Goal: Task Accomplishment & Management: Manage account settings

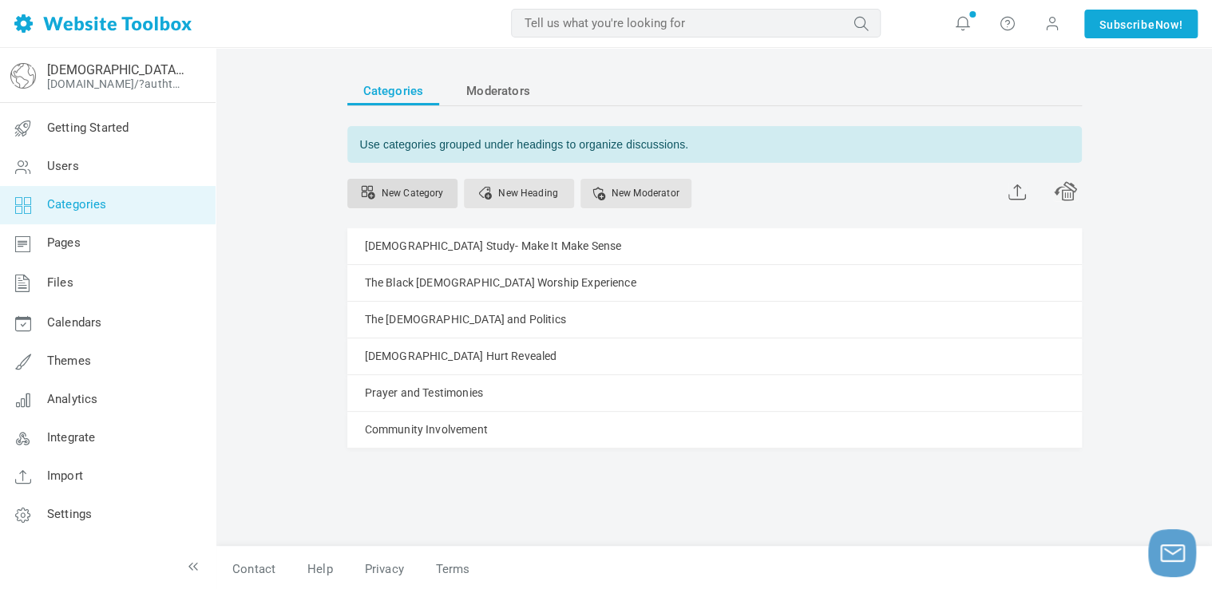
click at [380, 190] on link "New Category" at bounding box center [402, 194] width 110 height 30
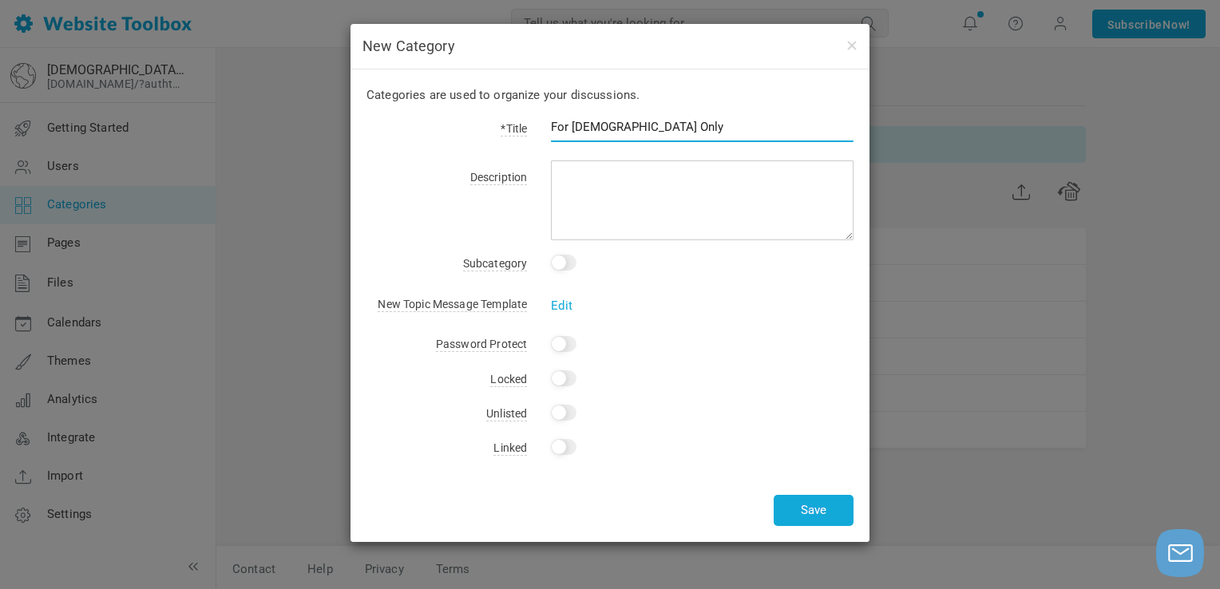
type input "For [DEMOGRAPHIC_DATA] Only"
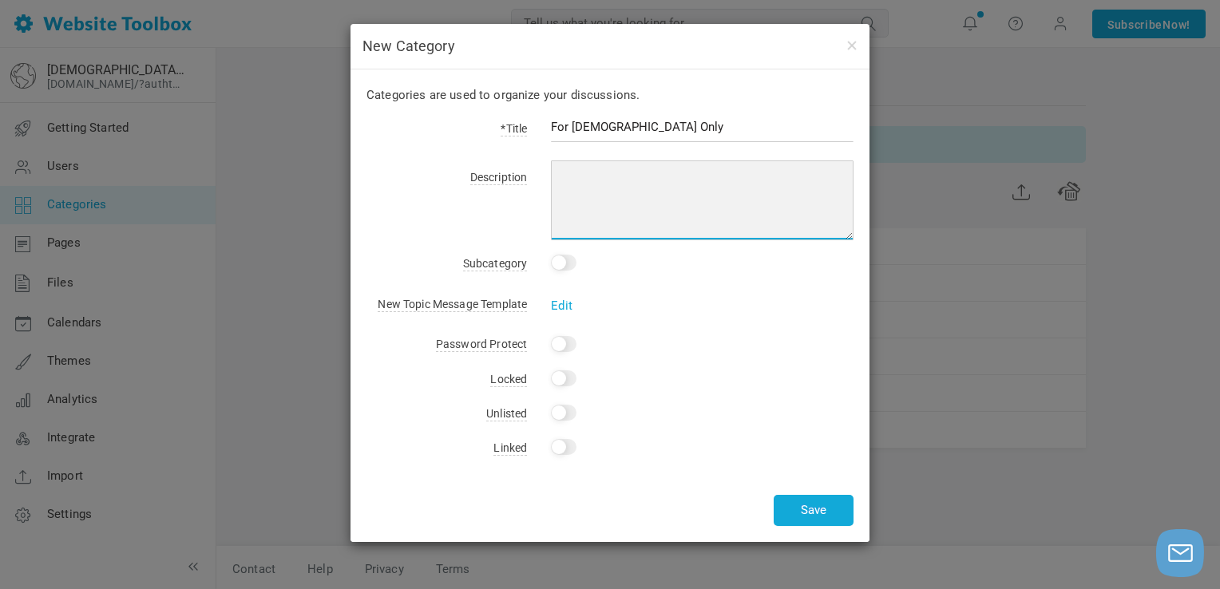
click at [641, 172] on textarea at bounding box center [702, 200] width 303 height 80
click at [576, 177] on textarea at bounding box center [702, 200] width 303 height 80
paste textarea "For [DEMOGRAPHIC_DATA] Only is a safe and private forum created exclusively for…"
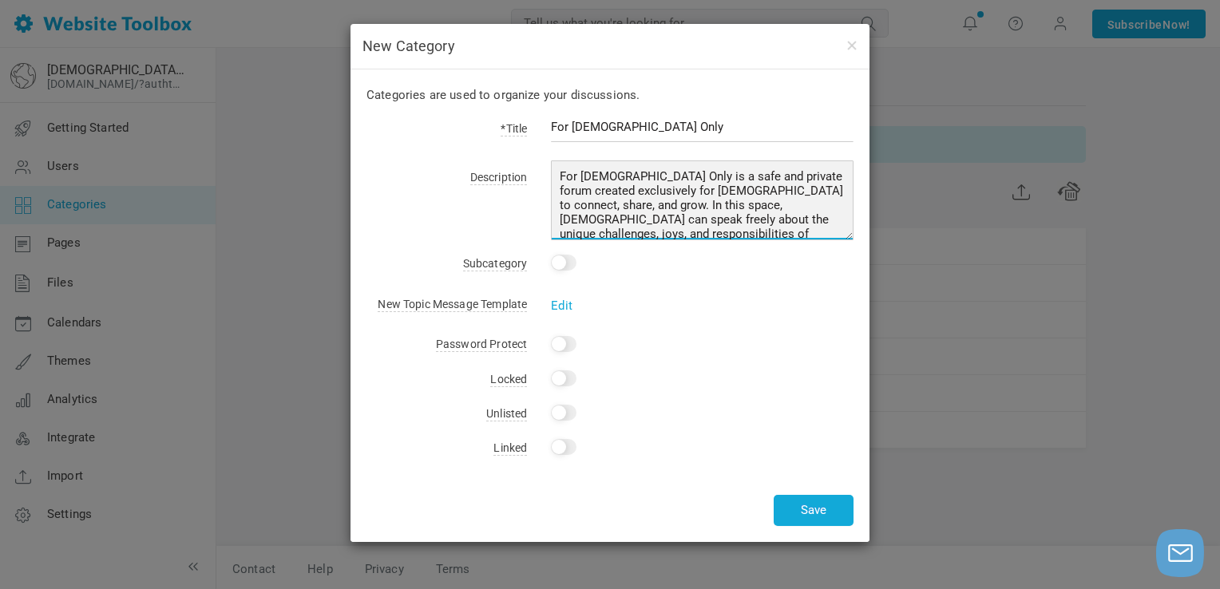
scroll to position [105, 0]
click at [642, 235] on textarea "For [DEMOGRAPHIC_DATA] Only is a safe and private forum created exclusively for…" at bounding box center [702, 200] width 303 height 80
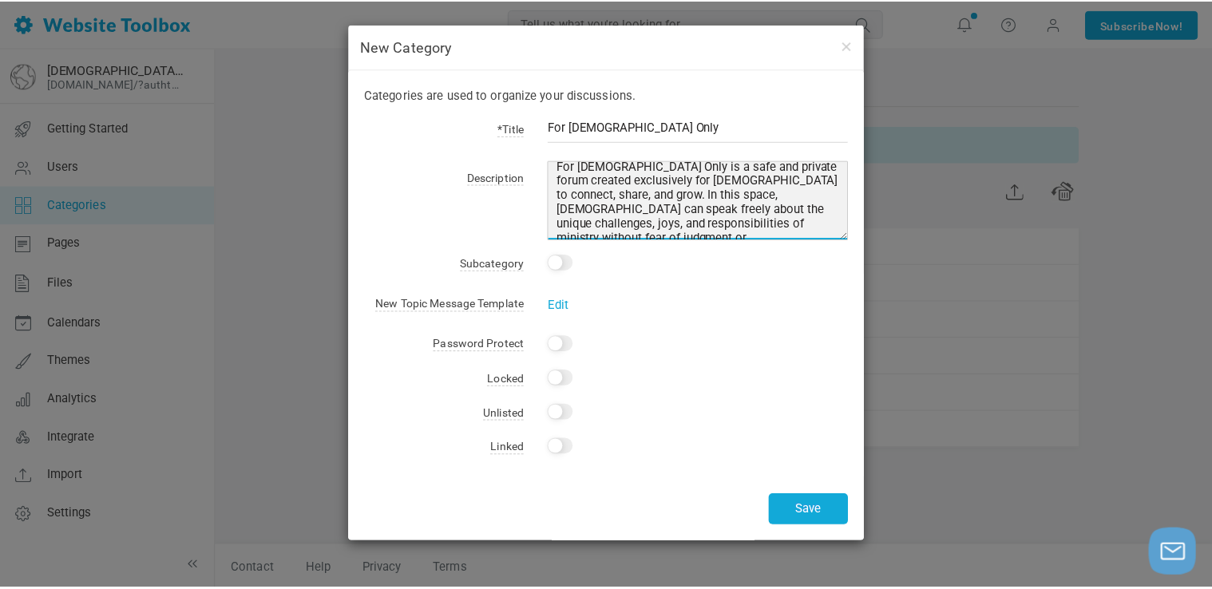
scroll to position [0, 0]
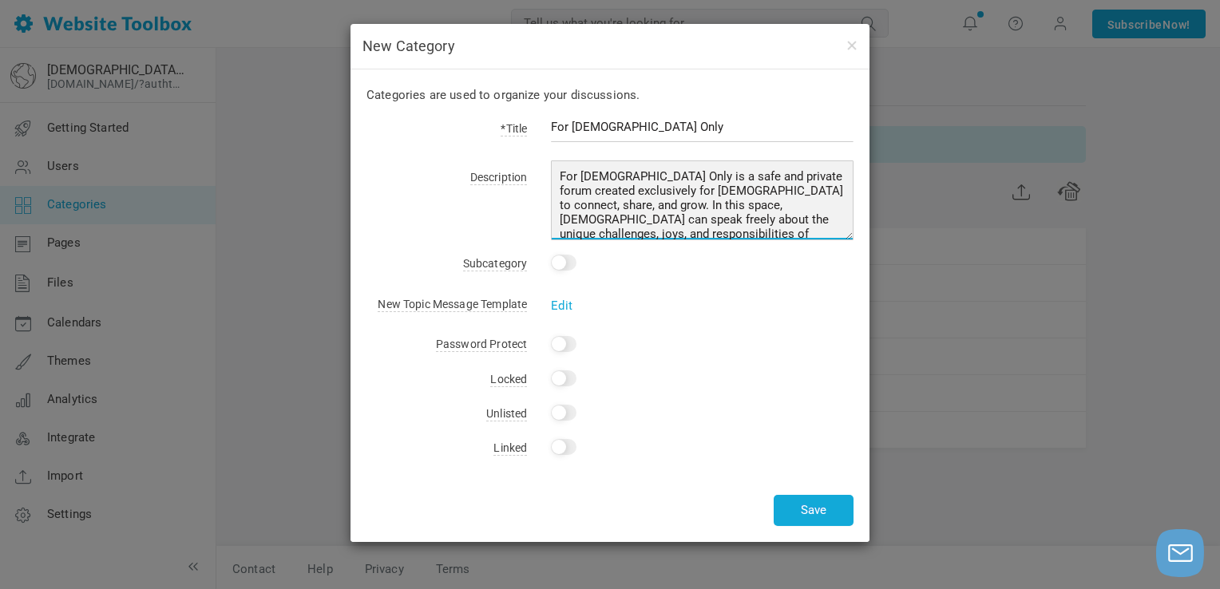
type textarea "For [DEMOGRAPHIC_DATA] Only is a safe and private forum created exclusively for…"
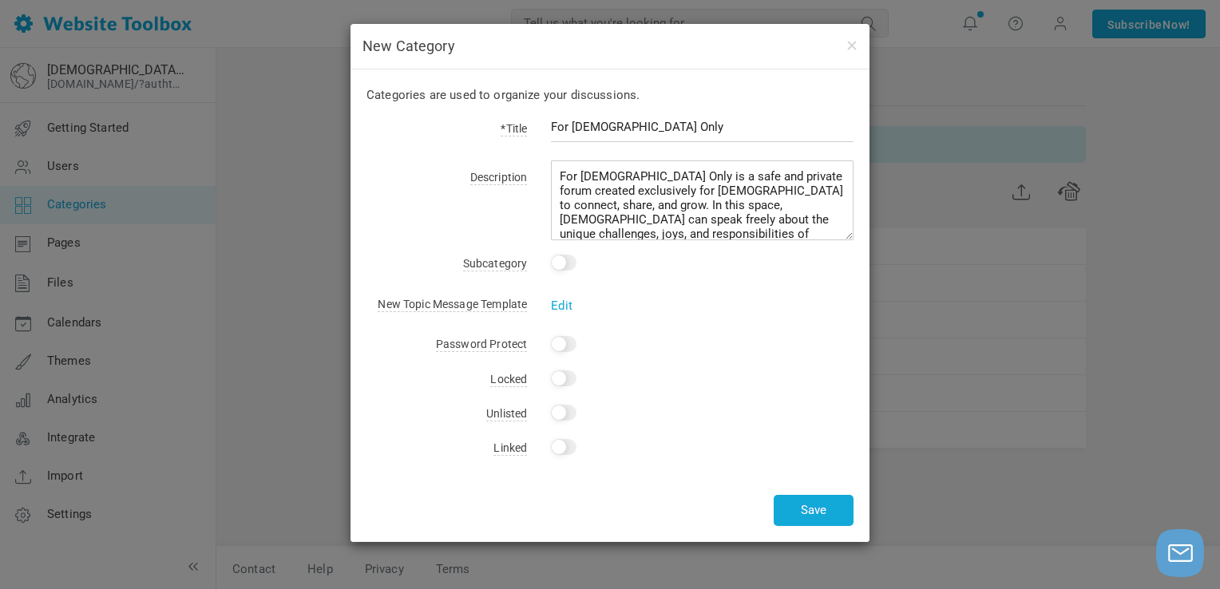
click at [557, 338] on input "Yes" at bounding box center [564, 344] width 26 height 16
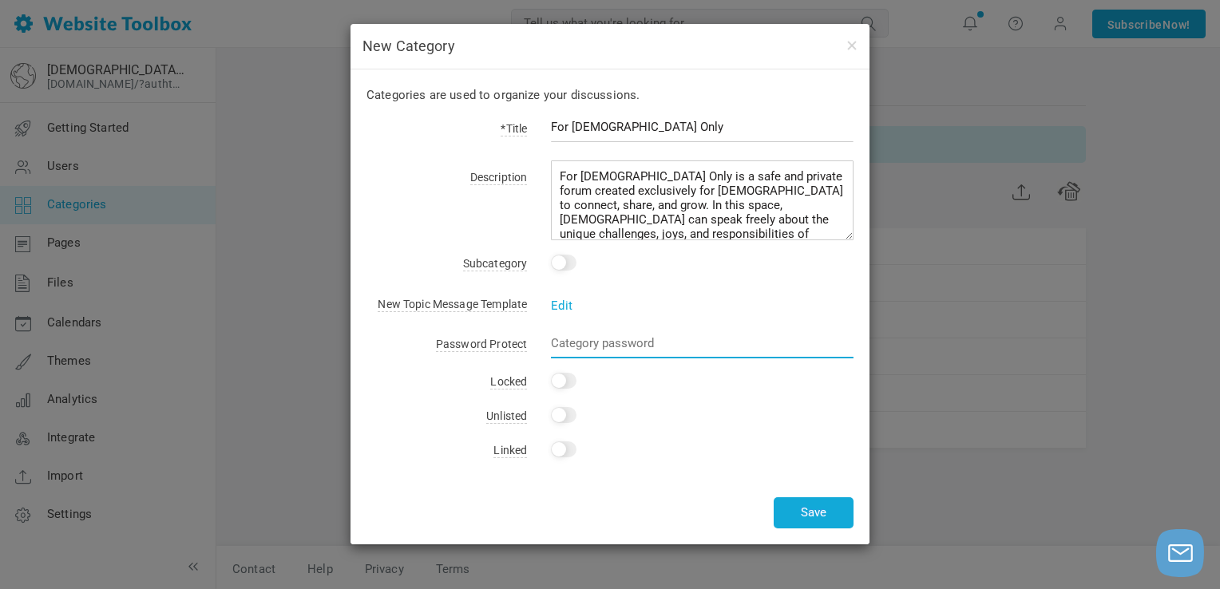
click at [557, 338] on input "text" at bounding box center [702, 343] width 303 height 30
checkbox input "false"
click at [568, 380] on input "Yes" at bounding box center [564, 381] width 26 height 16
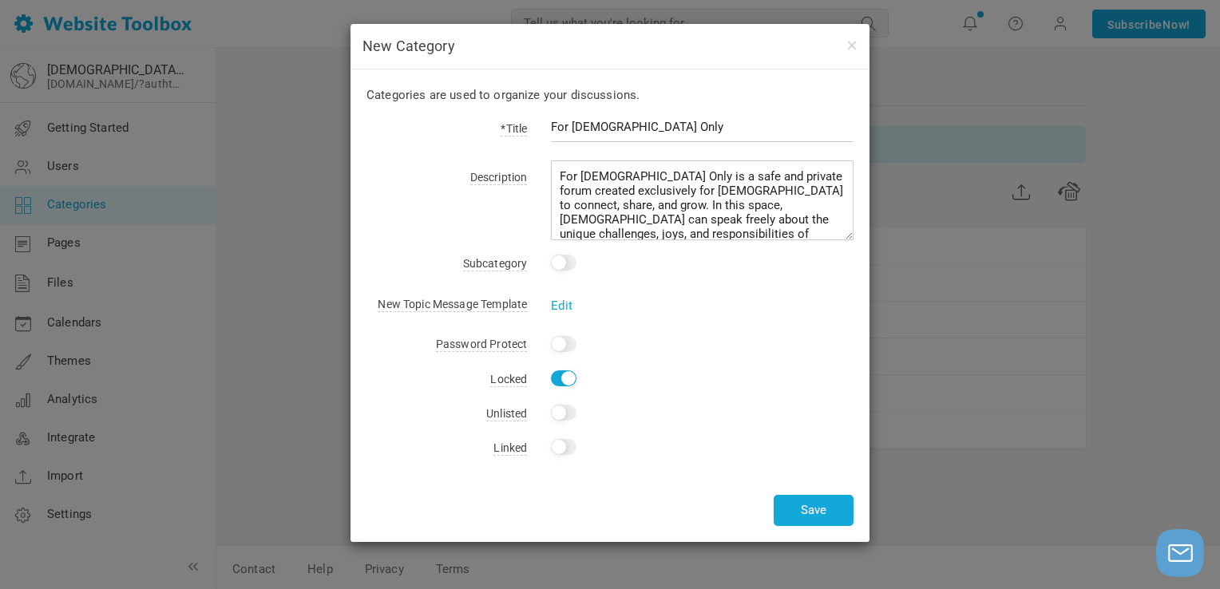
click at [568, 380] on input "Yes" at bounding box center [564, 378] width 26 height 16
checkbox input "false"
click at [561, 412] on input "Yes" at bounding box center [564, 413] width 26 height 16
checkbox input "false"
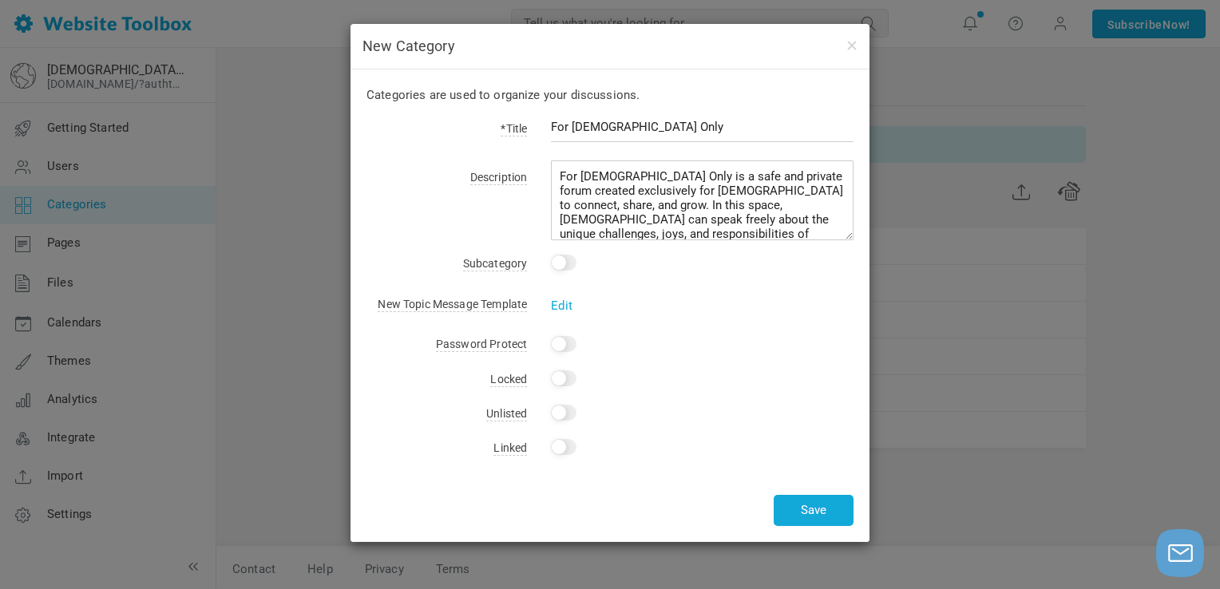
click at [565, 342] on input "Yes" at bounding box center [564, 344] width 26 height 16
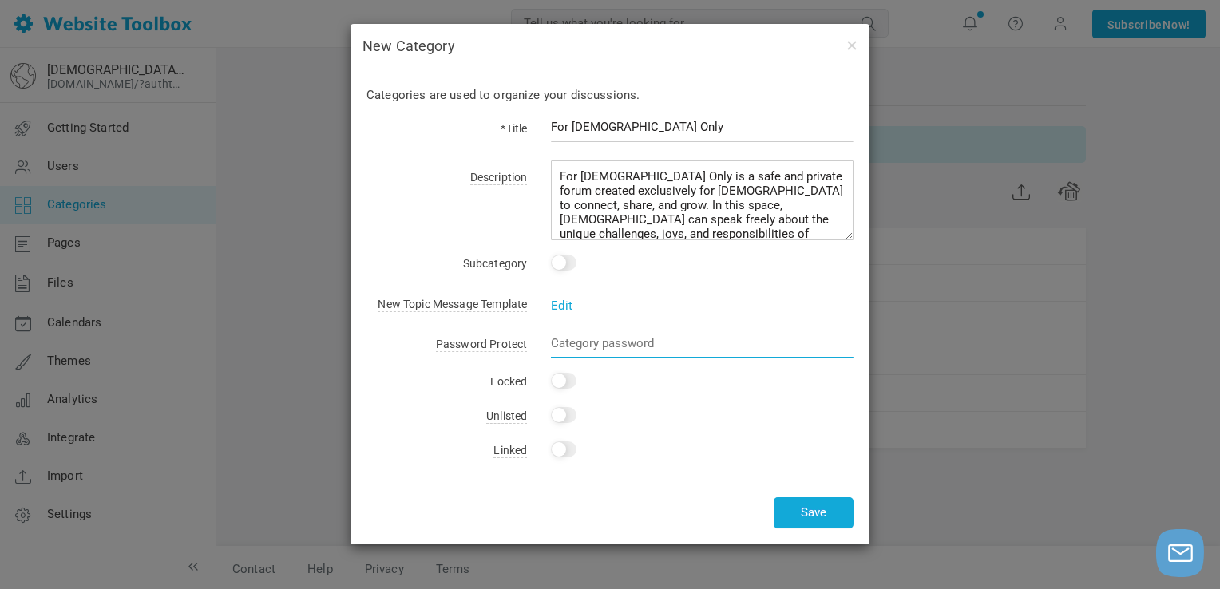
click at [568, 346] on input "text" at bounding box center [702, 343] width 303 height 30
drag, startPoint x: 607, startPoint y: 350, endPoint x: 467, endPoint y: 337, distance: 140.3
click at [467, 337] on div "Password Protect Yes Preach101 Change" at bounding box center [609, 346] width 487 height 26
type input "Preach101"
click at [802, 505] on button "Save" at bounding box center [814, 512] width 80 height 31
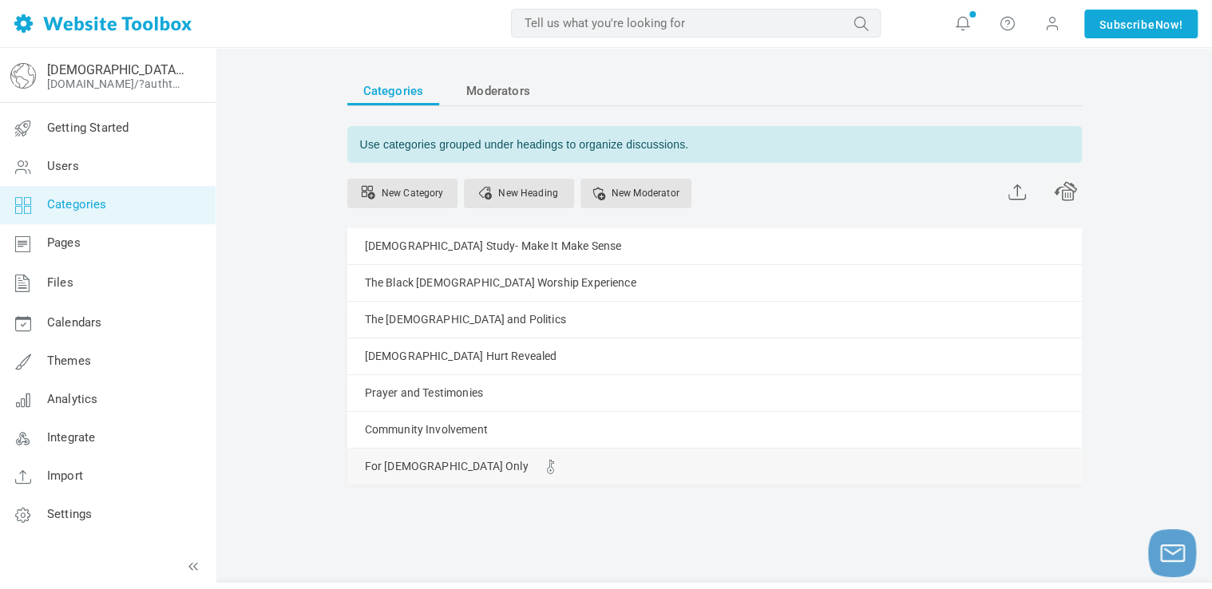
click at [0, 0] on link "Manage" at bounding box center [0, 0] width 0 height 0
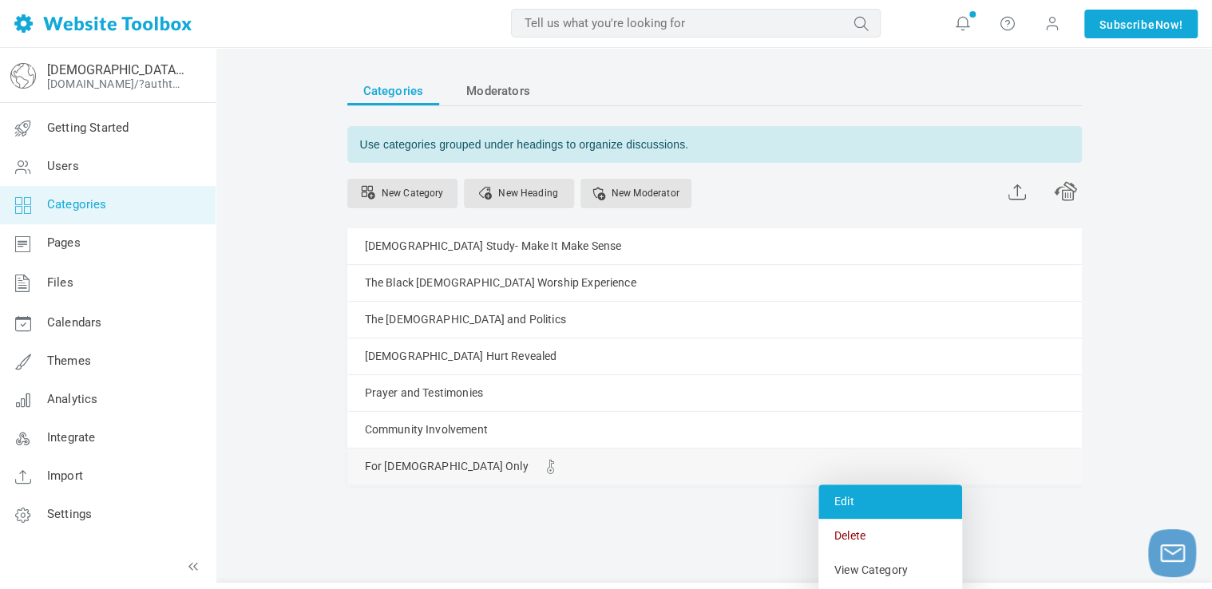
click at [834, 503] on link "Edit" at bounding box center [890, 502] width 144 height 34
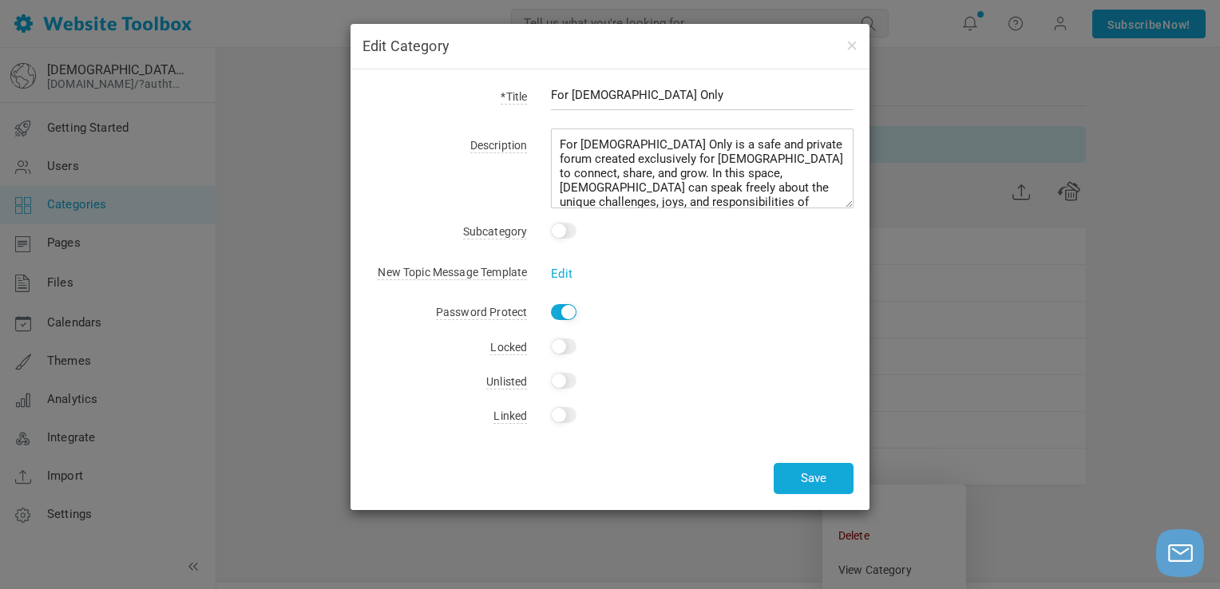
click at [913, 275] on div "Edit Category *Title For [DEMOGRAPHIC_DATA] Only Description For [DEMOGRAPHIC_D…" at bounding box center [610, 294] width 1220 height 589
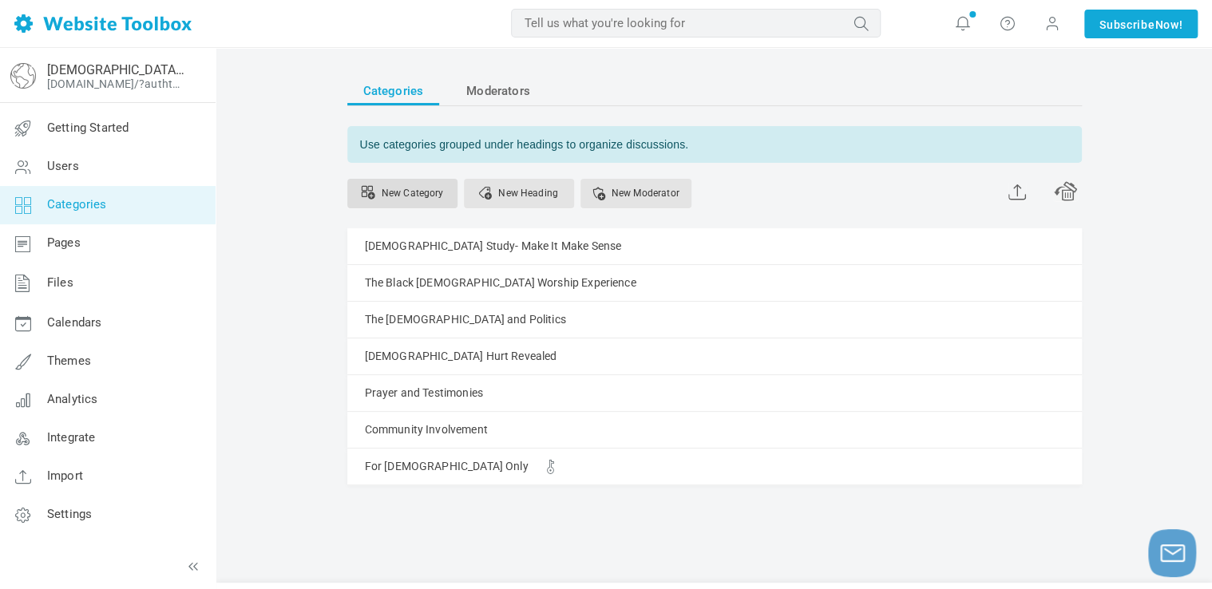
click at [414, 196] on link "New Category" at bounding box center [402, 194] width 110 height 30
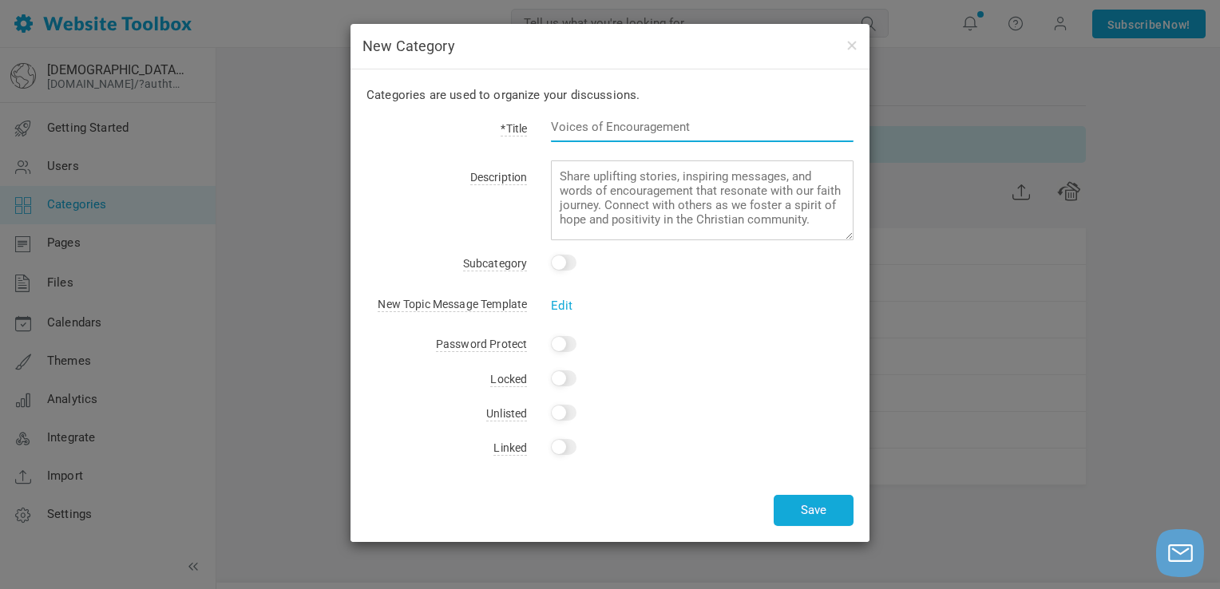
click at [606, 128] on input "text" at bounding box center [702, 127] width 303 height 30
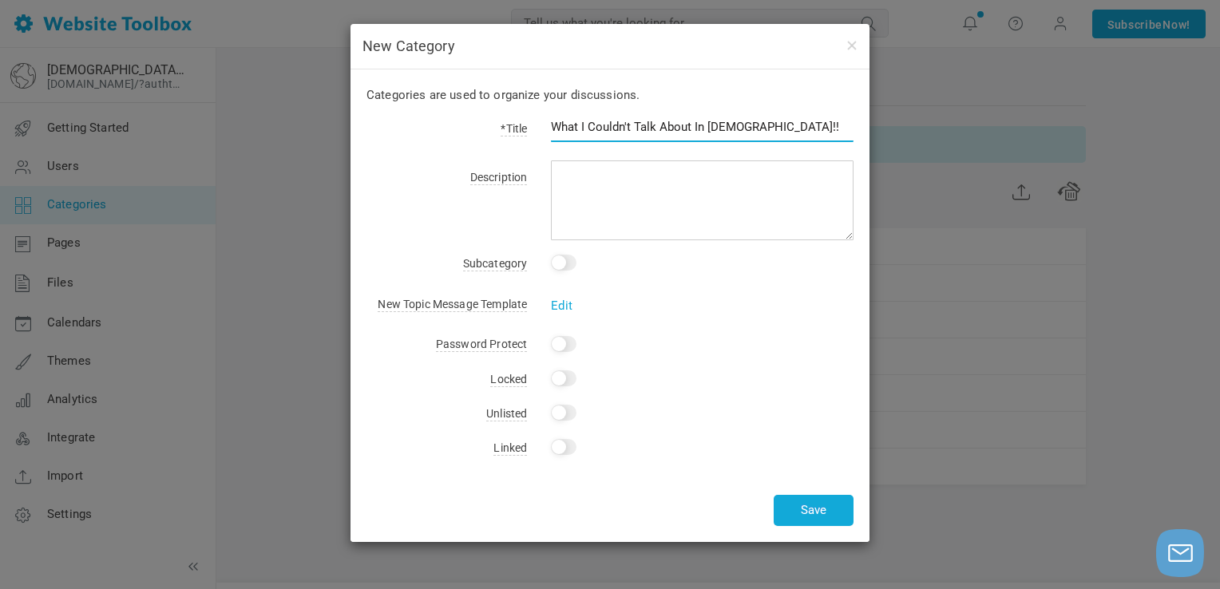
drag, startPoint x: 762, startPoint y: 135, endPoint x: 546, endPoint y: 75, distance: 223.7
click at [546, 75] on div "Categories are used to organize your discussions. *Title What I Couldn't Talk A…" at bounding box center [609, 305] width 519 height 473
type input "What I Couldn't Talk About In [DEMOGRAPHIC_DATA]!!"
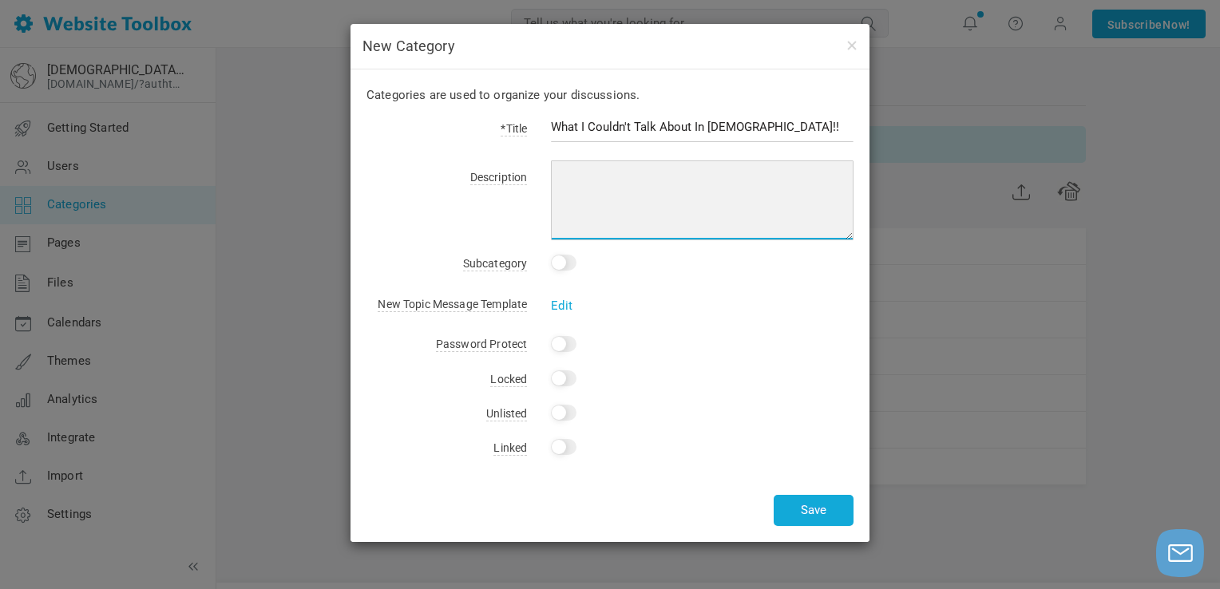
click at [604, 190] on textarea at bounding box center [702, 200] width 303 height 80
paste textarea "What I Couldn’t Talk About In [DEMOGRAPHIC_DATA]!! is a raw and unfiltered foru…"
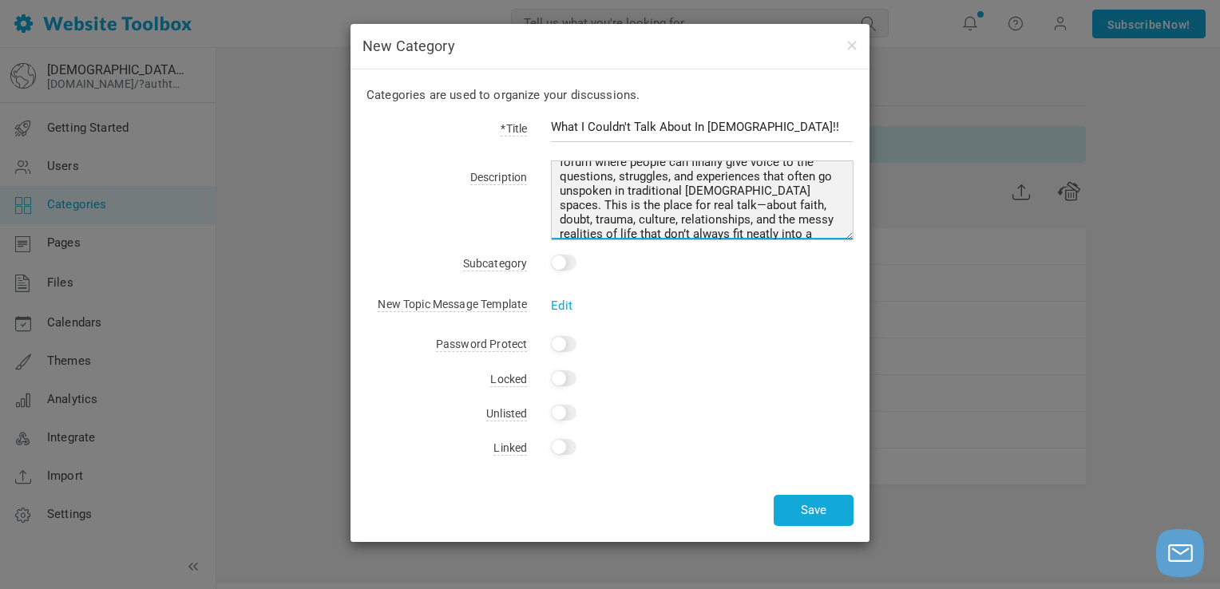
scroll to position [39, 0]
click at [719, 195] on textarea "What I Couldn’t Talk About In [DEMOGRAPHIC_DATA]!! is a raw and unfiltered foru…" at bounding box center [702, 200] width 303 height 80
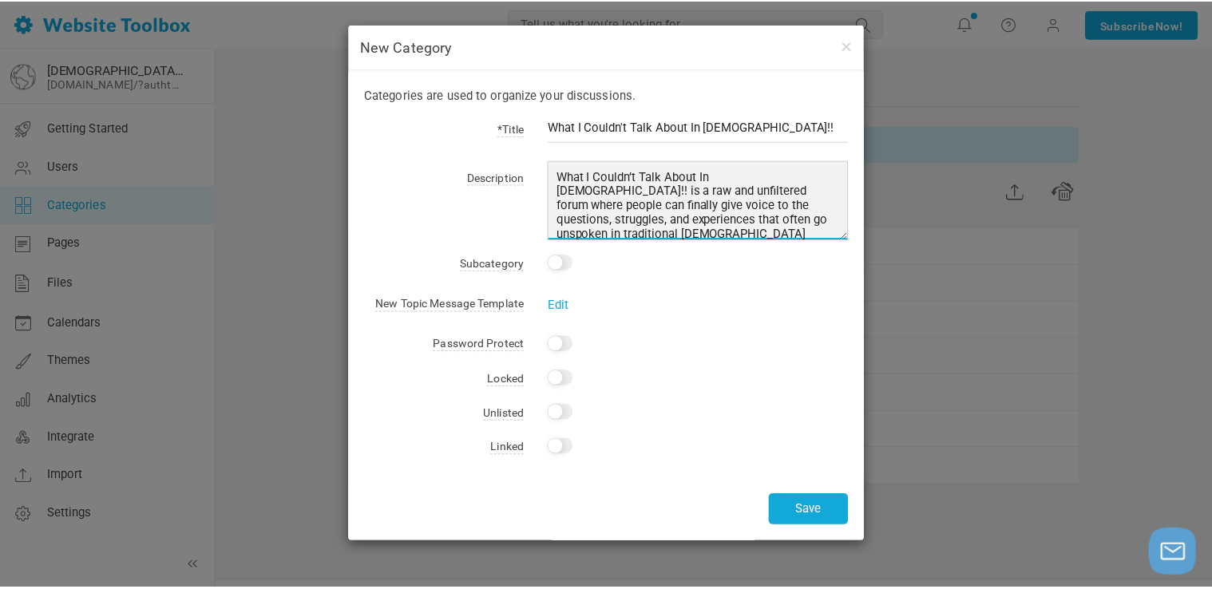
scroll to position [0, 0]
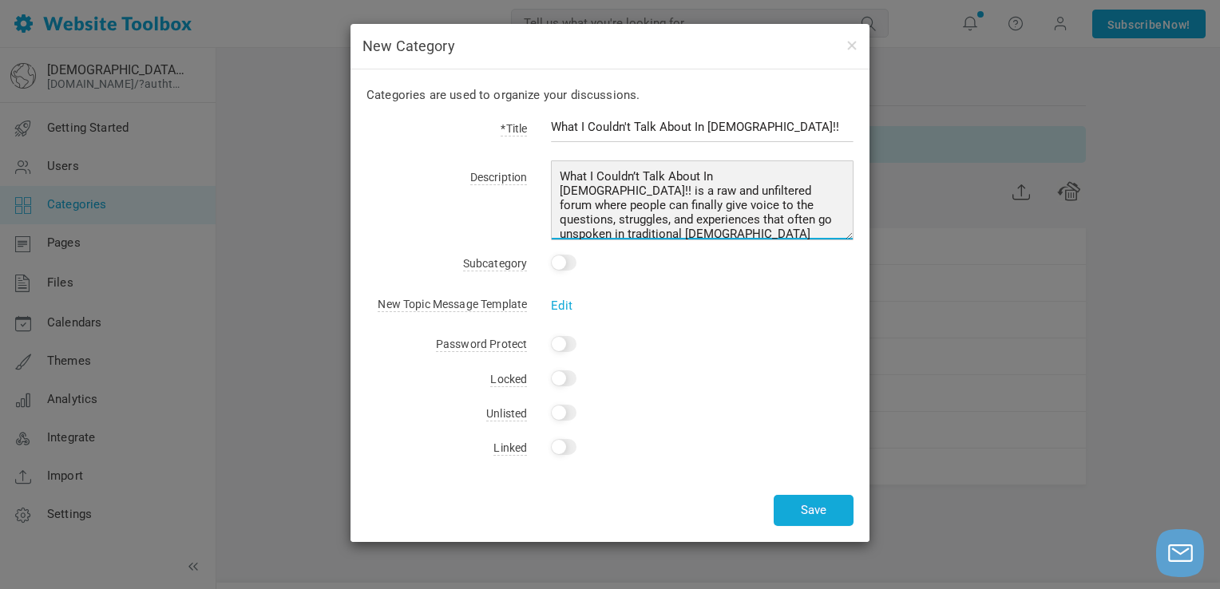
click at [761, 173] on textarea "What I Couldn’t Talk About In [DEMOGRAPHIC_DATA]!! is a raw and unfiltered foru…" at bounding box center [702, 200] width 303 height 80
type textarea "What I Couldn’t Talk About In [DEMOGRAPHIC_DATA] is a raw and unfiltered forum …"
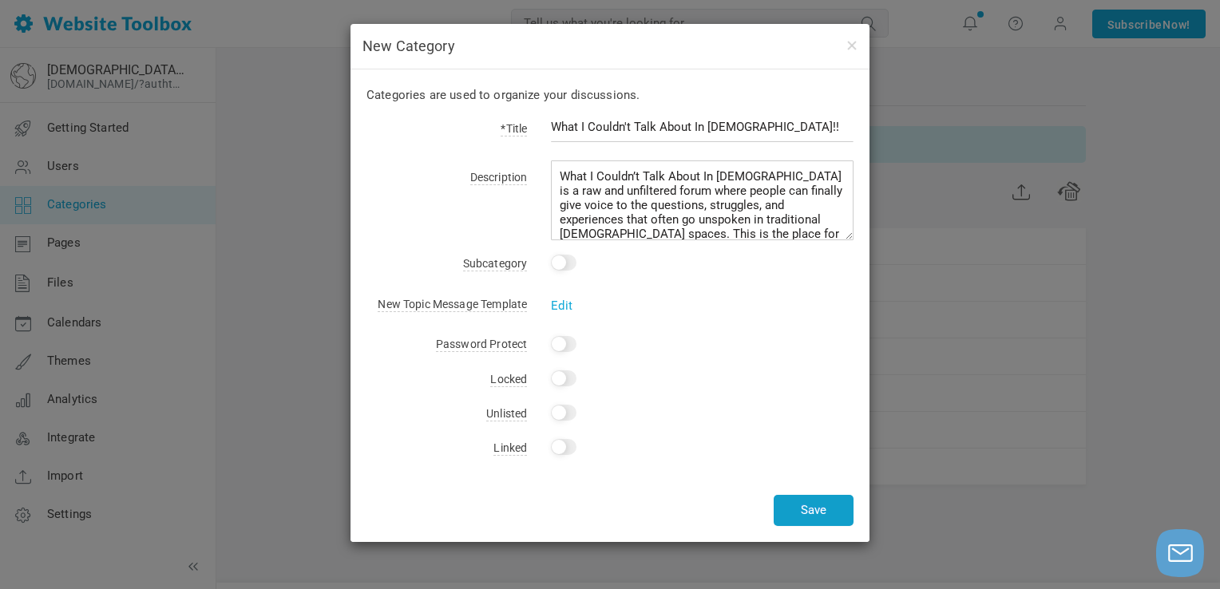
click at [793, 508] on button "Save" at bounding box center [814, 510] width 80 height 31
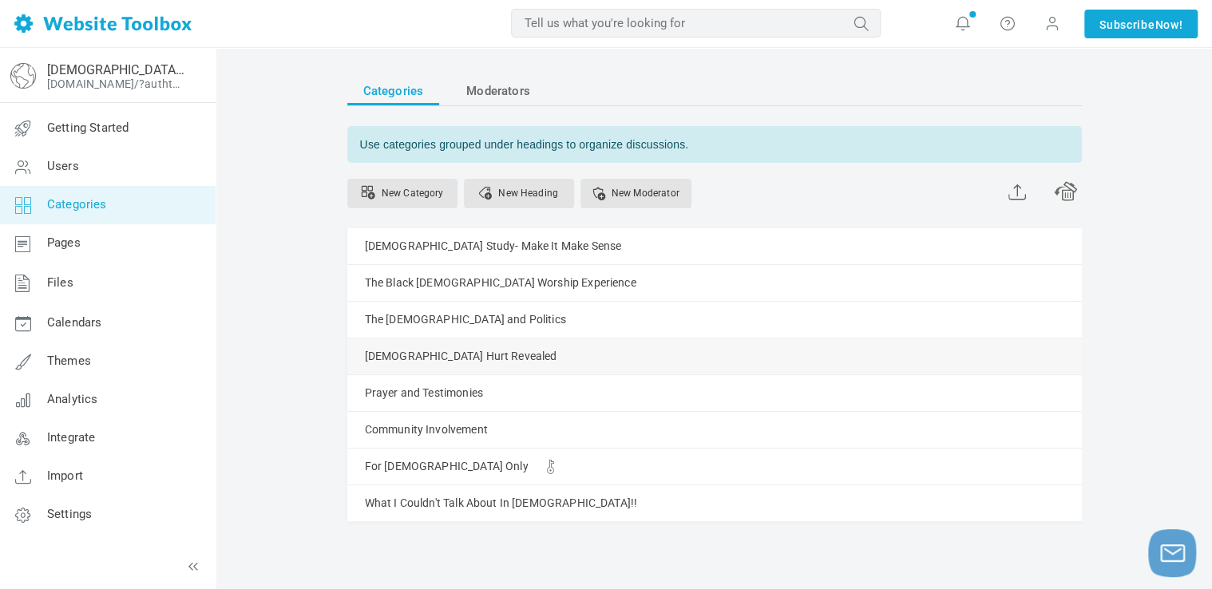
click at [0, 0] on link "Manage" at bounding box center [0, 0] width 0 height 0
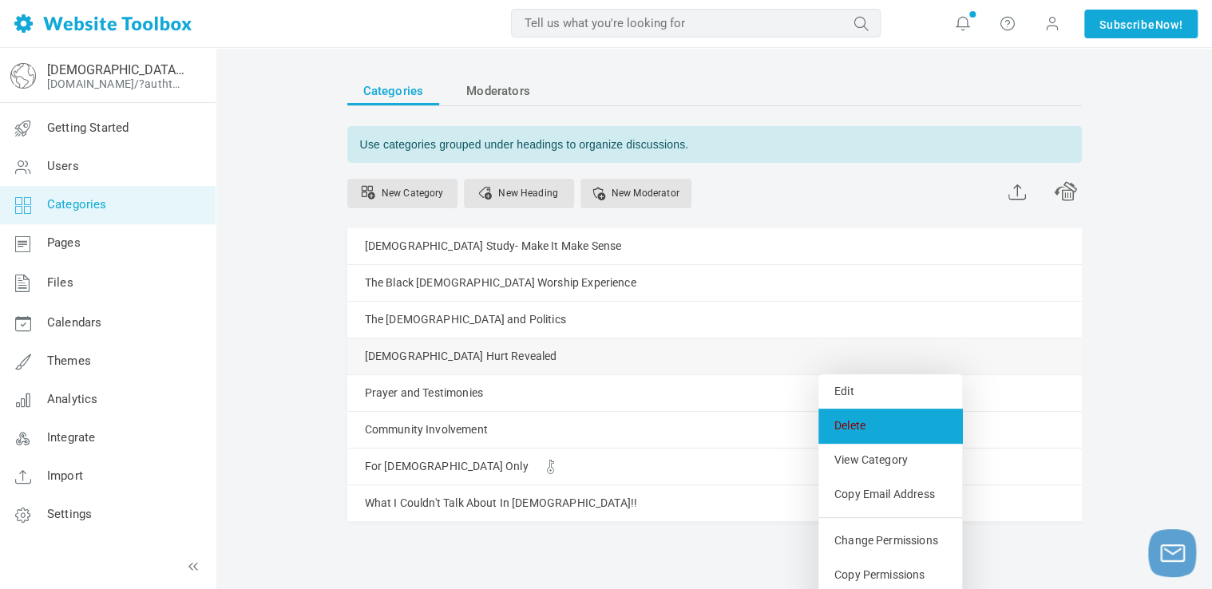
click at [848, 426] on link "Delete" at bounding box center [890, 426] width 144 height 34
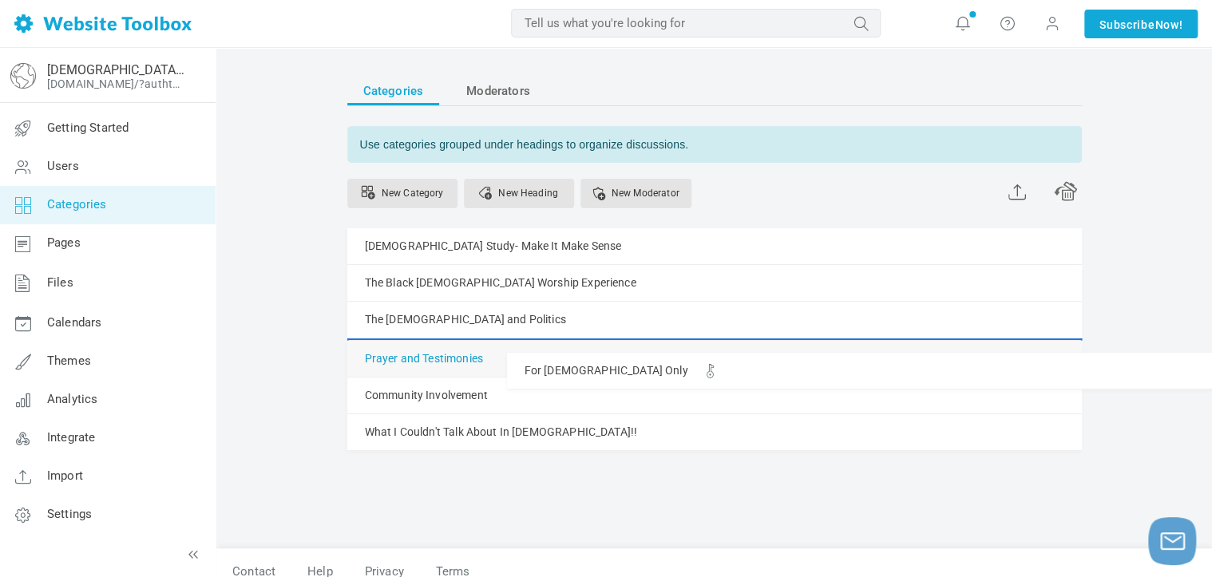
drag, startPoint x: 390, startPoint y: 423, endPoint x: 395, endPoint y: 352, distance: 71.3
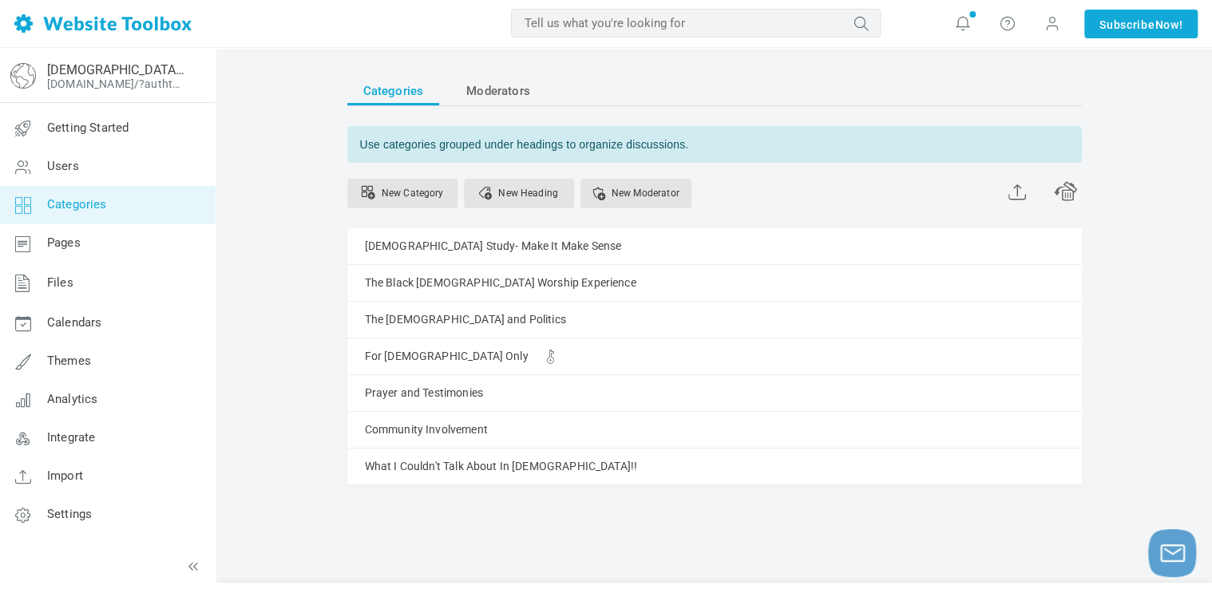
scroll to position [14, 0]
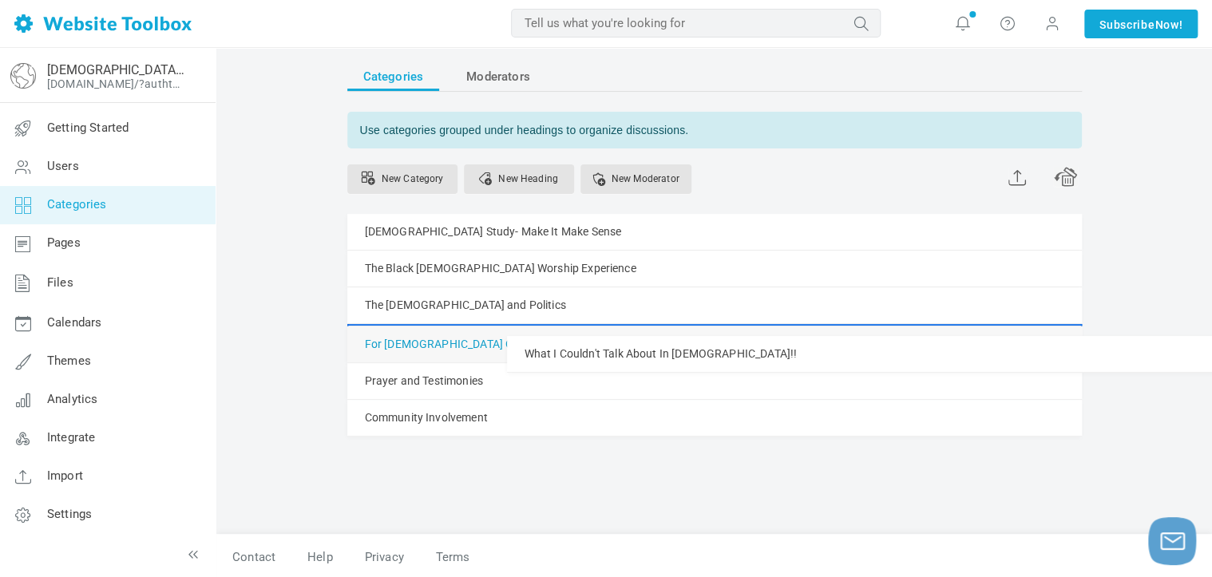
drag, startPoint x: 392, startPoint y: 464, endPoint x: 401, endPoint y: 335, distance: 129.6
